Goal: Task Accomplishment & Management: Use online tool/utility

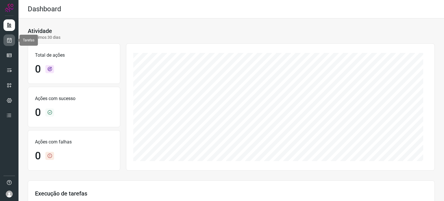
click at [10, 38] on icon at bounding box center [9, 40] width 6 height 6
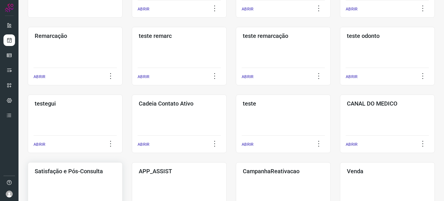
click at [59, 172] on h3 "Satisfação e Pós-Consulta" at bounding box center [75, 171] width 81 height 7
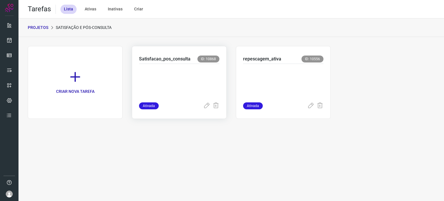
click at [170, 81] on p at bounding box center [179, 81] width 80 height 29
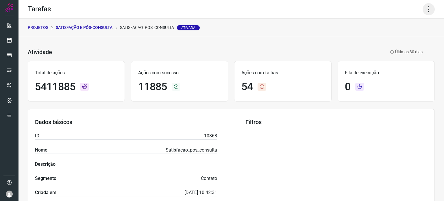
click at [428, 8] on icon at bounding box center [429, 9] width 12 height 12
click at [401, 38] on li "Executar" at bounding box center [404, 37] width 53 height 9
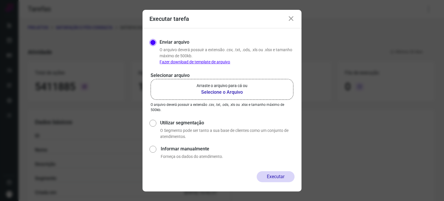
click at [199, 90] on b "Selecione o Arquivo" at bounding box center [222, 92] width 51 height 7
click at [0, 0] on input "Arraste o arquivo para cá ou Selecione o Arquivo" at bounding box center [0, 0] width 0 height 0
click at [243, 91] on b "Selecione o Arquivo" at bounding box center [222, 92] width 51 height 7
click at [0, 0] on input "Arraste o arquivo para cá ou Selecione o Arquivo" at bounding box center [0, 0] width 0 height 0
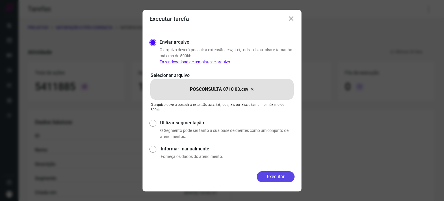
click at [271, 172] on button "Executar" at bounding box center [276, 176] width 38 height 11
